Goal: Transaction & Acquisition: Download file/media

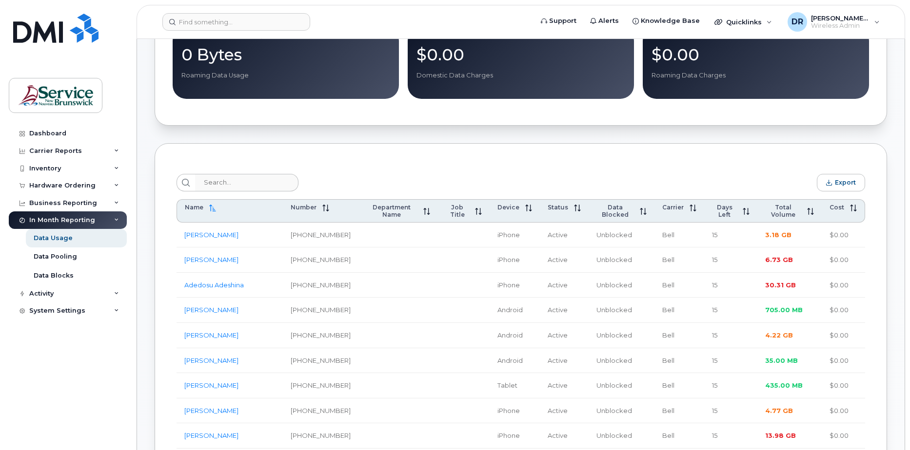
scroll to position [220, 0]
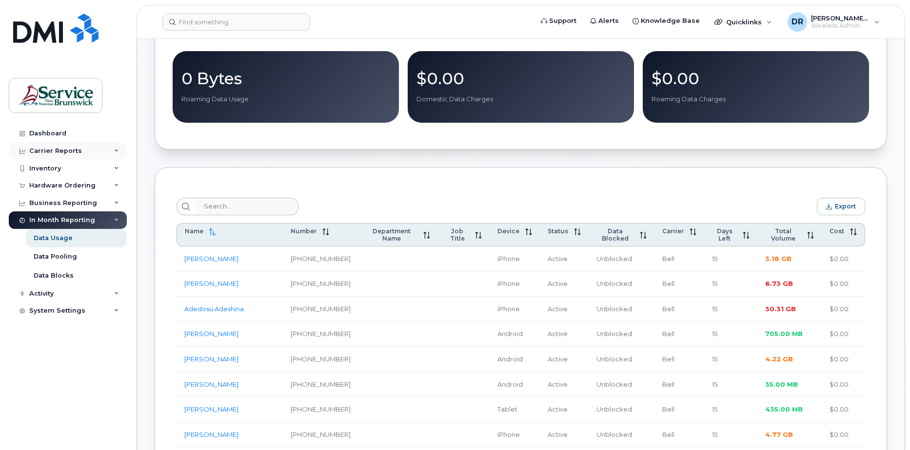
click at [99, 154] on div "Carrier Reports" at bounding box center [68, 151] width 118 height 18
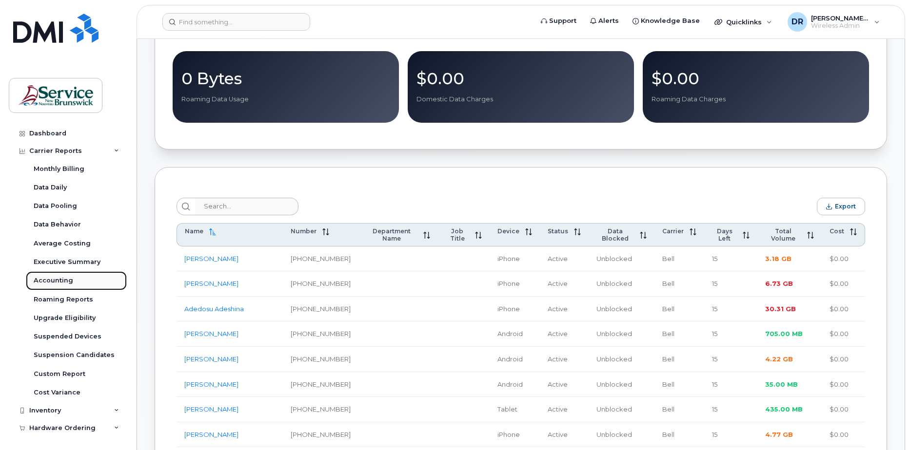
click at [73, 284] on link "Accounting" at bounding box center [76, 281] width 101 height 19
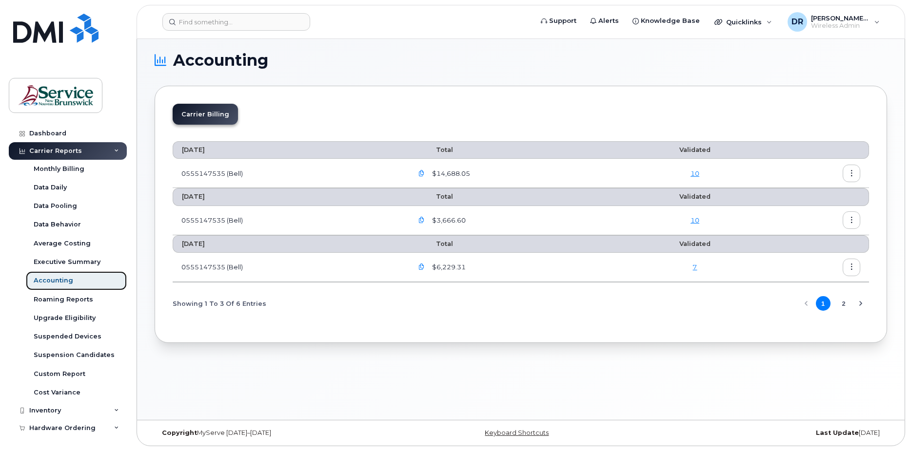
scroll to position [5, 0]
click at [857, 267] on button "button" at bounding box center [851, 267] width 18 height 18
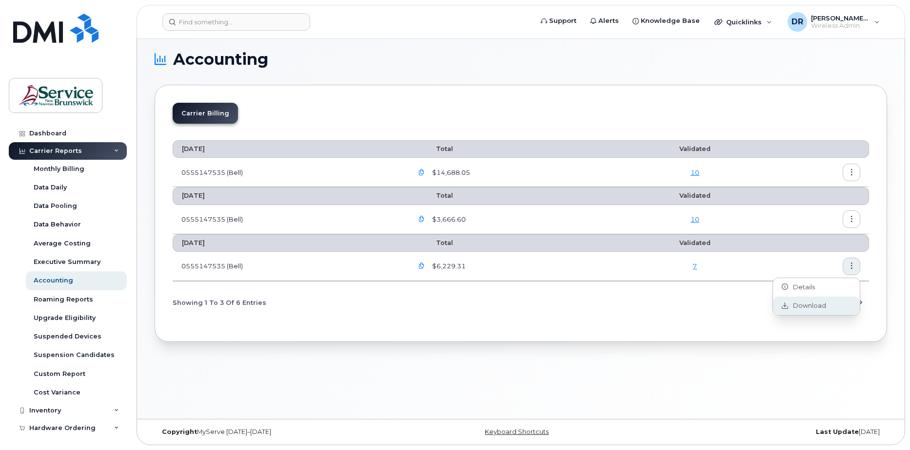
click at [828, 307] on div "Download" at bounding box center [816, 306] width 87 height 19
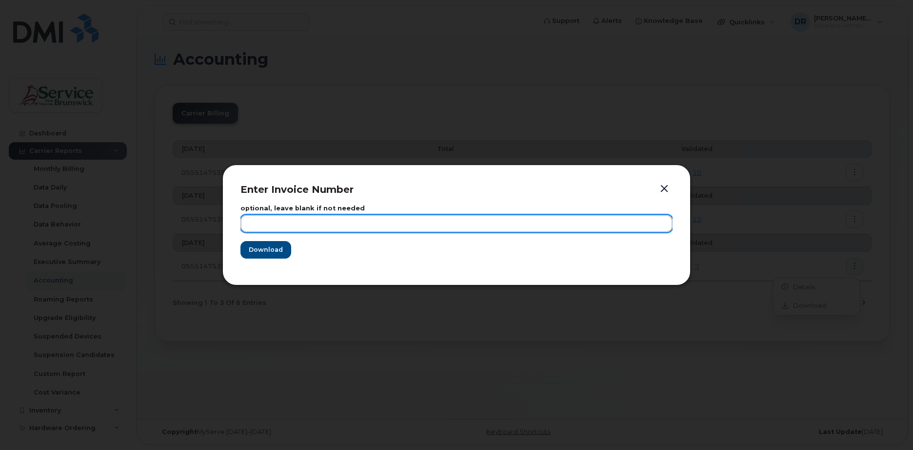
click at [326, 225] on input "text" at bounding box center [456, 224] width 432 height 18
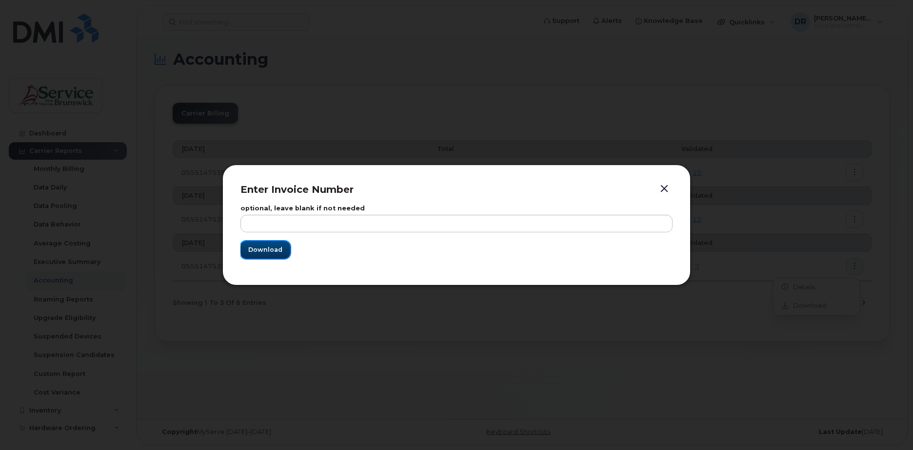
click at [256, 257] on button "Download" at bounding box center [265, 250] width 50 height 18
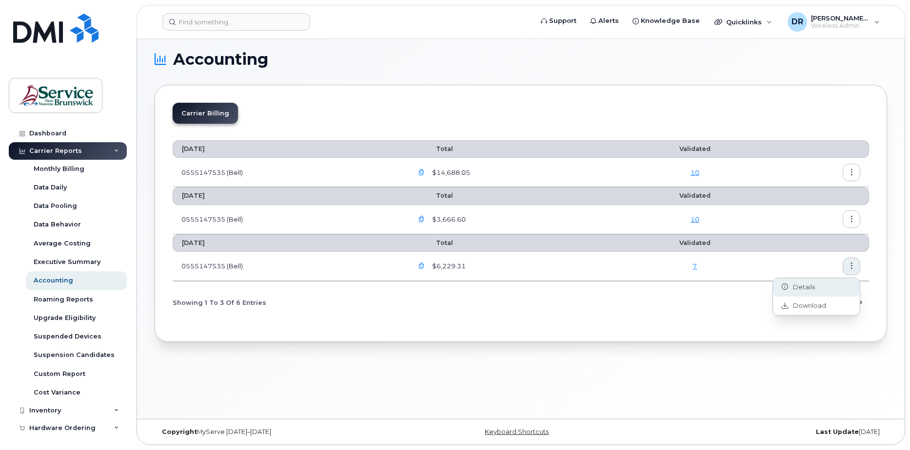
click at [825, 293] on div "Details" at bounding box center [816, 287] width 87 height 19
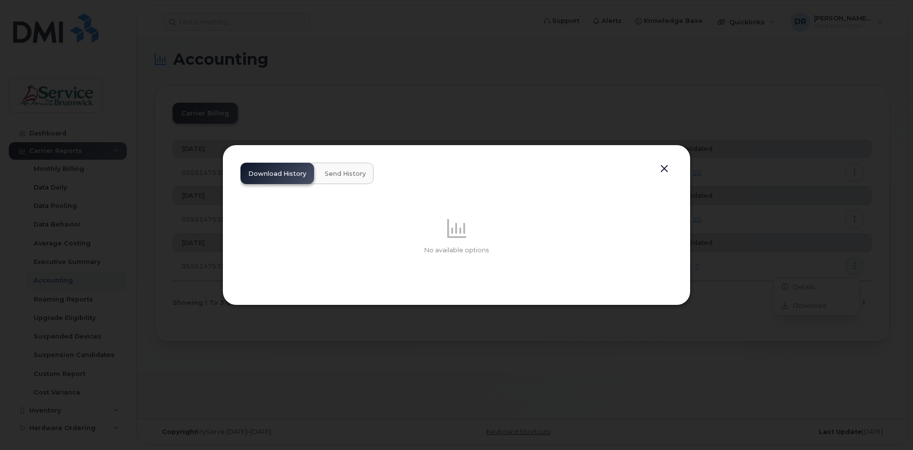
click at [669, 164] on button "button" at bounding box center [664, 169] width 15 height 14
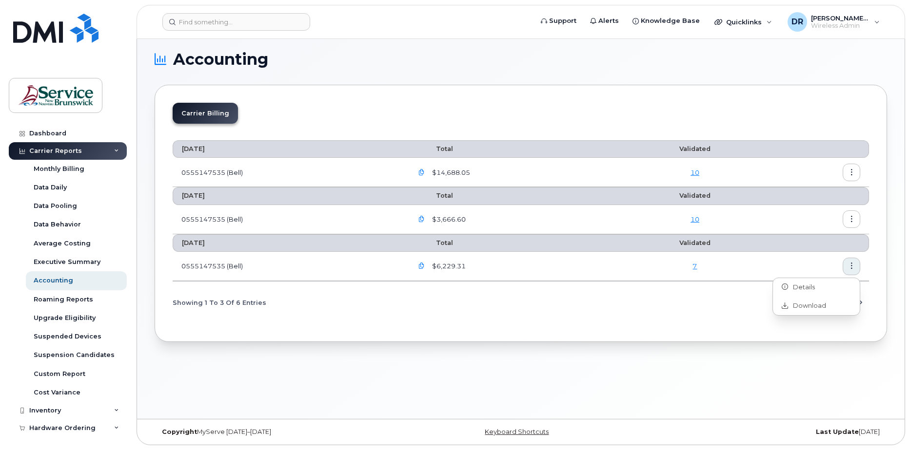
click at [737, 379] on div "Accounting Carrier Billing [DATE] Total Validated 0555147535 (Bell) $14,688.05 …" at bounding box center [520, 226] width 767 height 385
click at [425, 267] on icon "button" at bounding box center [421, 266] width 6 height 6
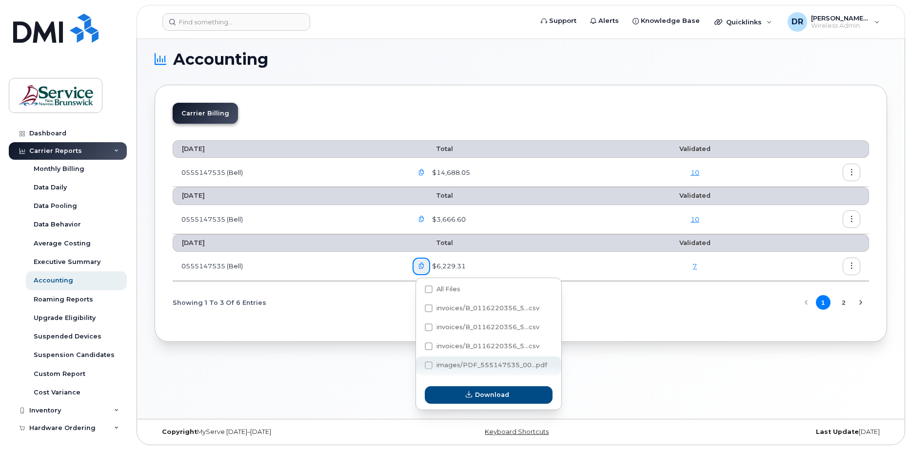
click at [436, 367] on span "images/PDF_555147535_00...pdf" at bounding box center [491, 365] width 111 height 7
click at [418, 367] on input "images/PDF_555147535_00...pdf" at bounding box center [415, 366] width 5 height 5
checkbox input "true"
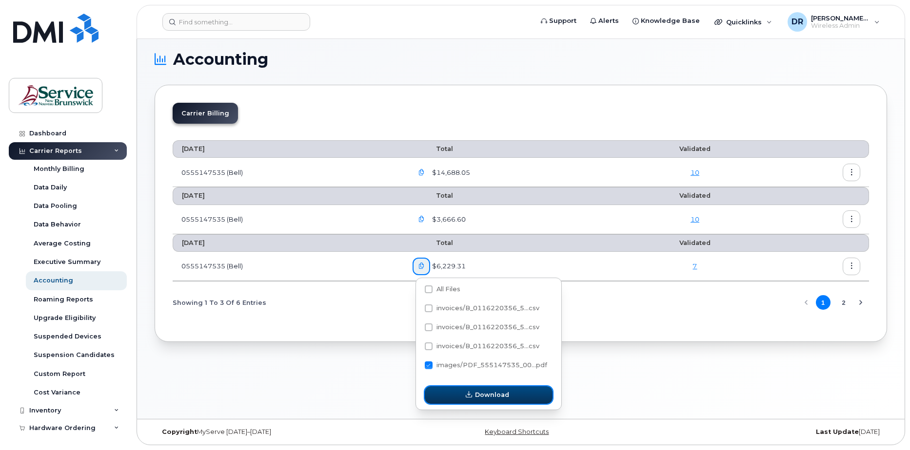
click at [461, 391] on button "Download" at bounding box center [489, 396] width 128 height 18
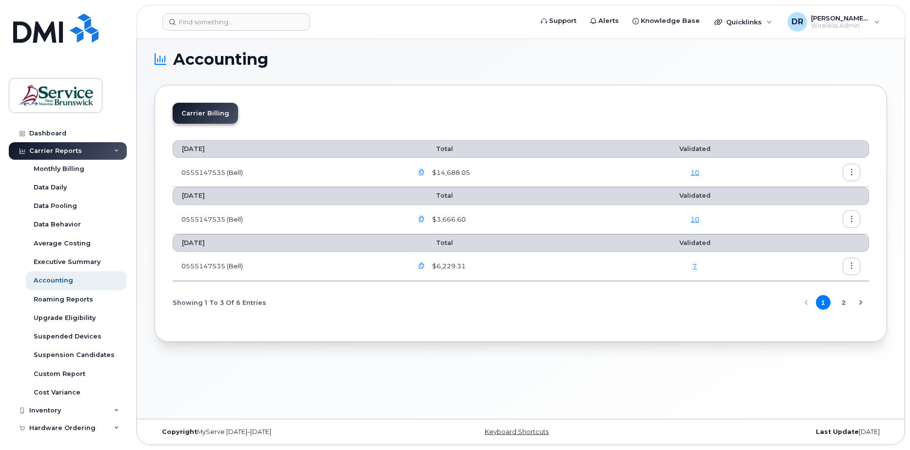
click at [424, 220] on icon "button" at bounding box center [421, 219] width 6 height 6
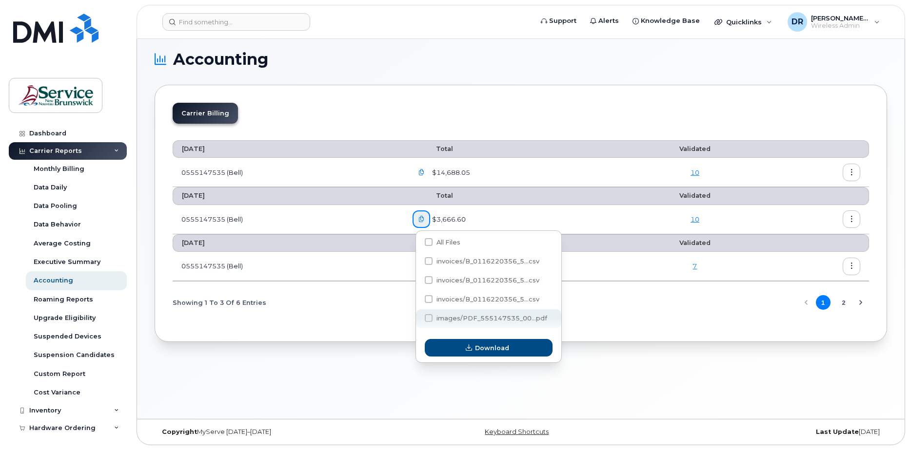
click at [472, 321] on span "images/PDF_555147535_00...pdf" at bounding box center [491, 318] width 111 height 7
click at [418, 321] on input "images/PDF_555147535_00...pdf" at bounding box center [415, 318] width 5 height 5
checkbox input "true"
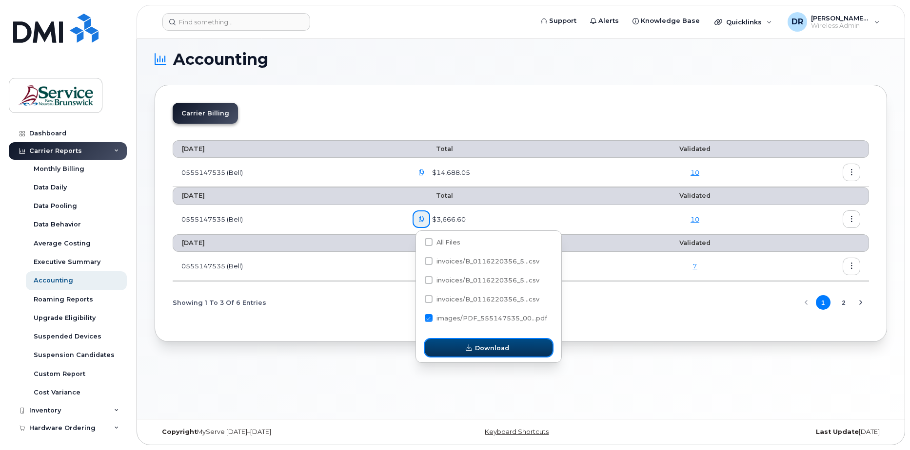
click at [467, 351] on icon "button" at bounding box center [469, 348] width 6 height 6
